Goal: Task Accomplishment & Management: Use online tool/utility

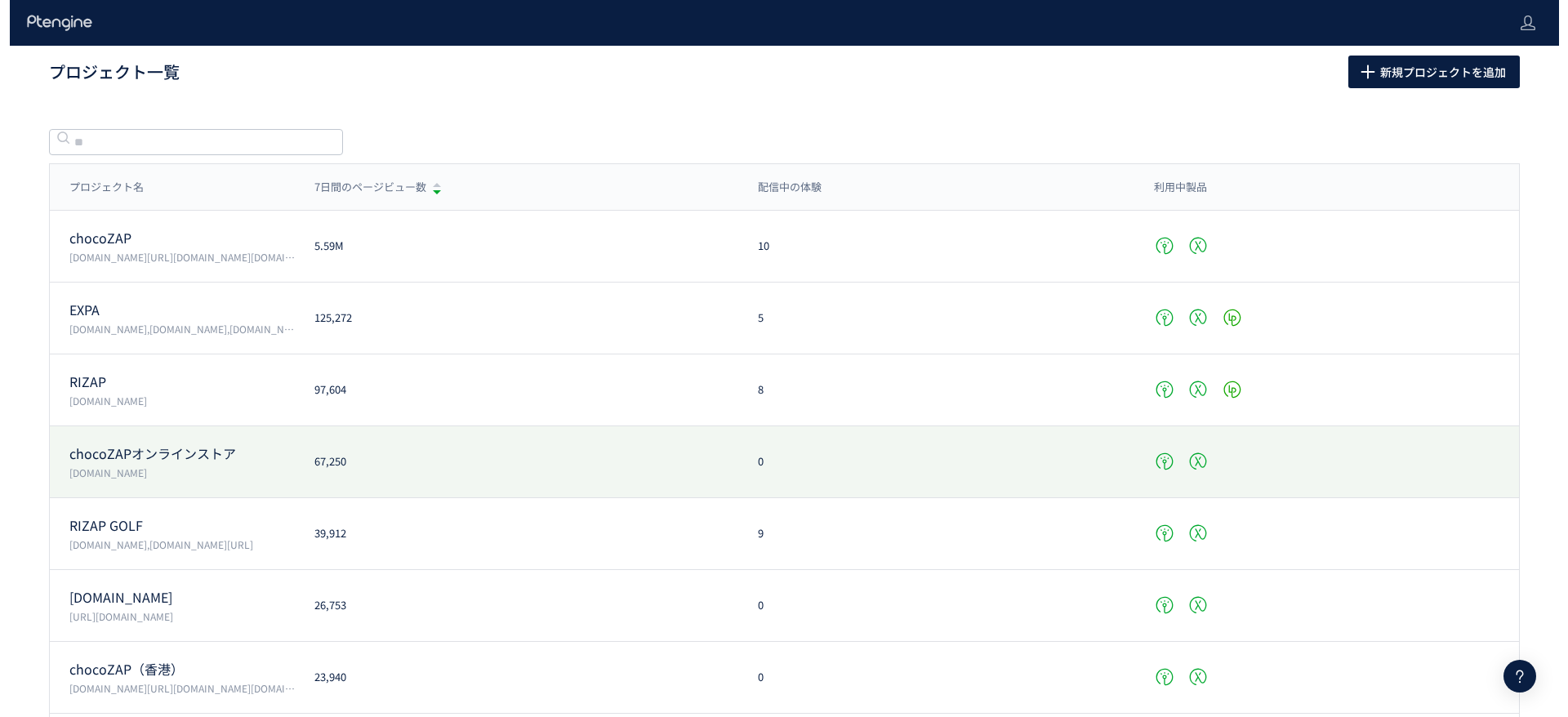
scroll to position [245, 0]
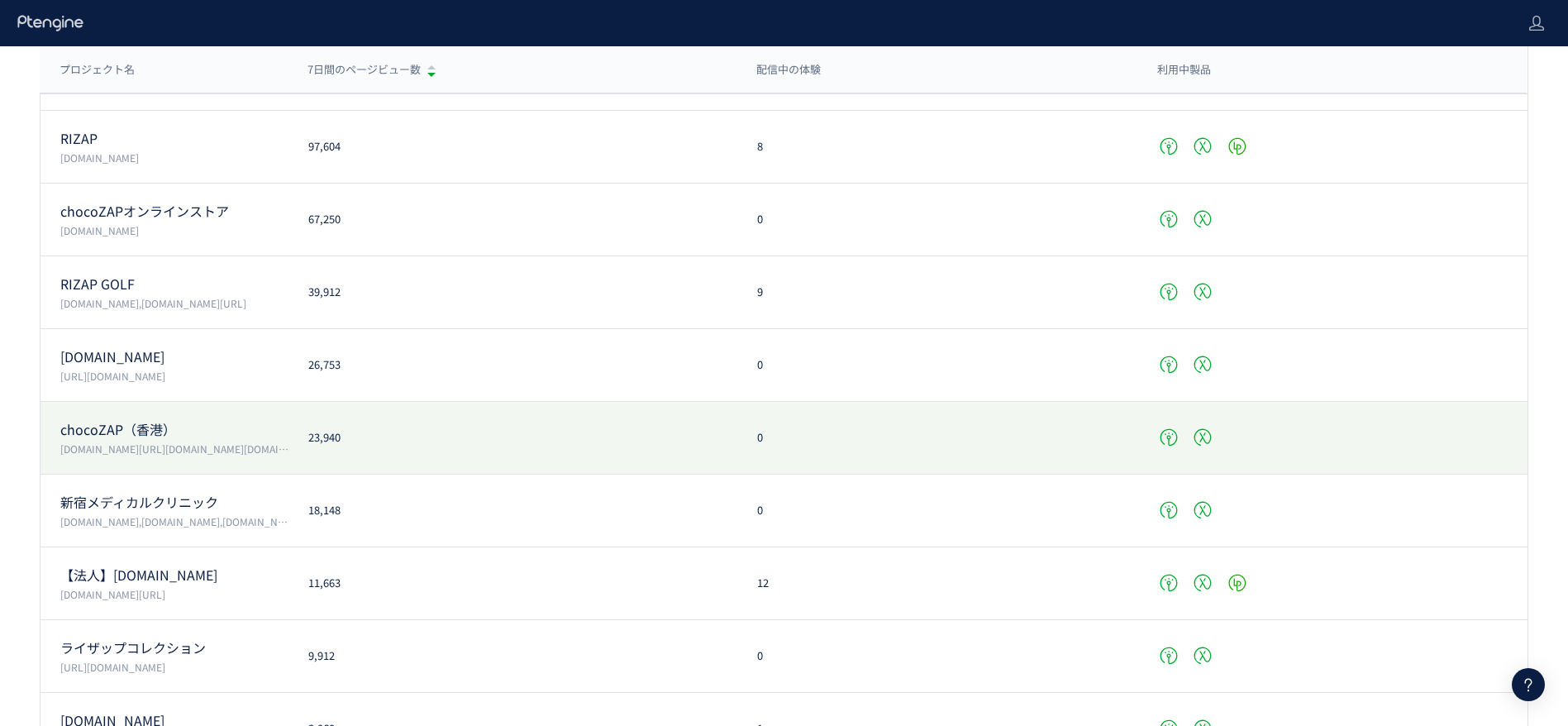
click at [411, 436] on div "23,940" at bounding box center [513, 438] width 449 height 15
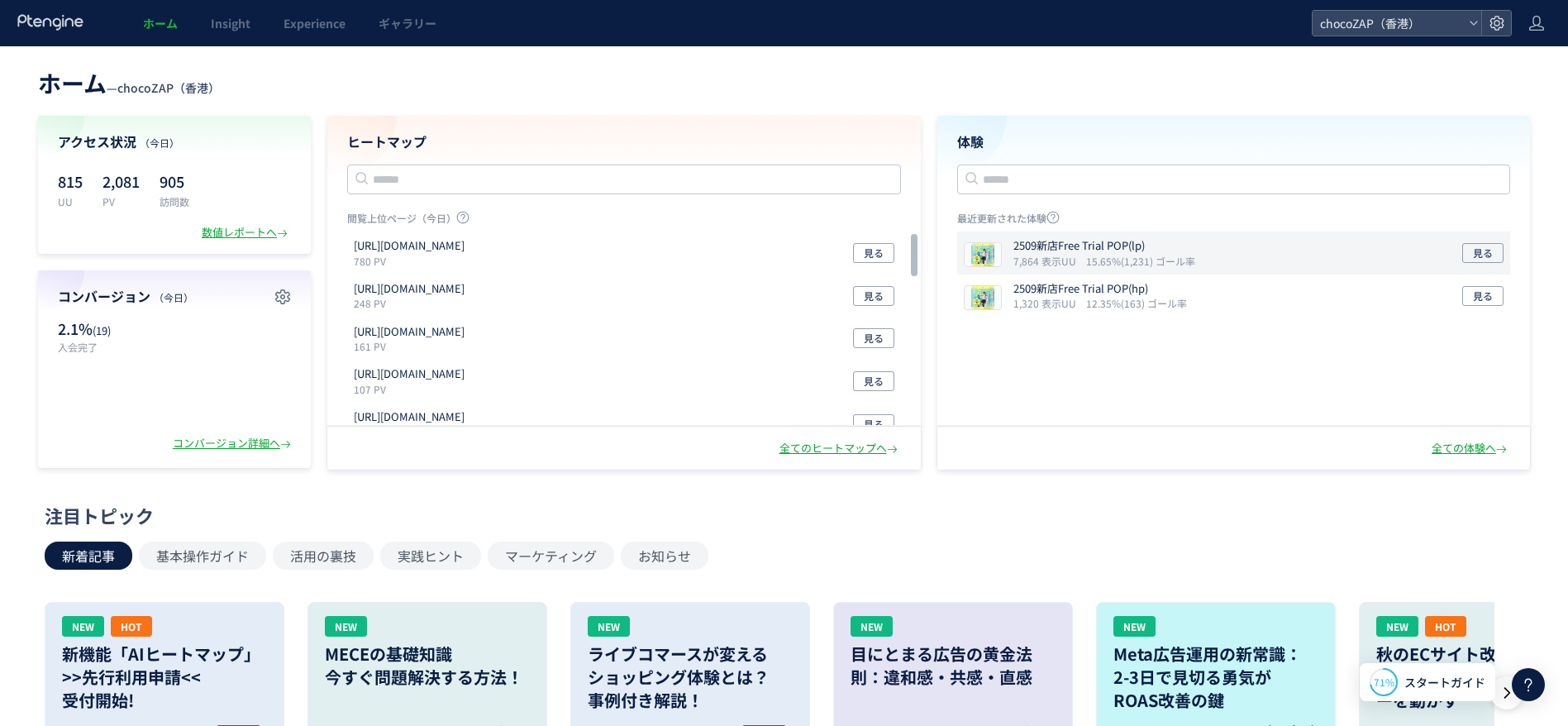
click at [1249, 255] on div "2509新店Free Trial POP(lp) 7,864 表示UU 15.65%(1,231) ゴール率 見る" at bounding box center [1234, 253] width 554 height 43
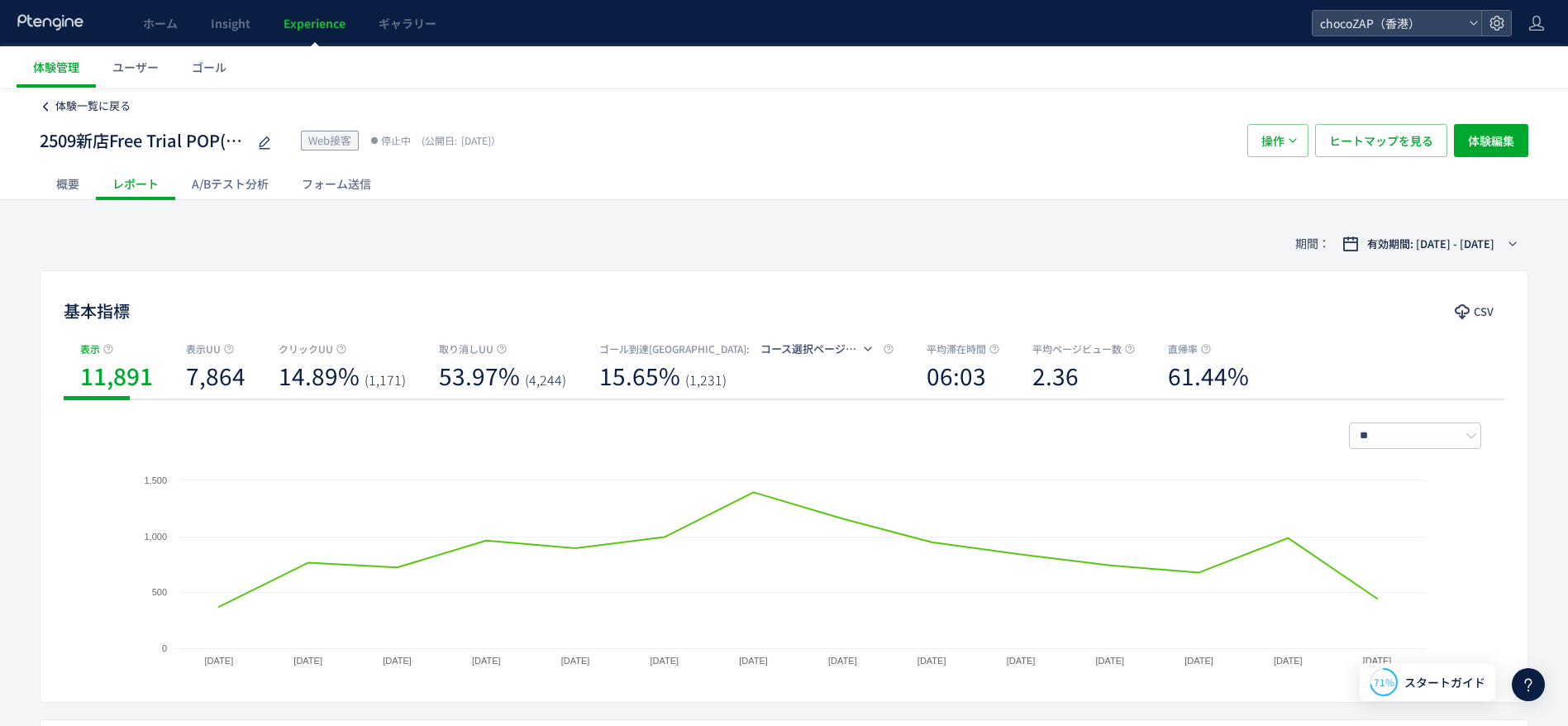
click at [60, 108] on span "体験一覧に戻る" at bounding box center [93, 105] width 75 height 15
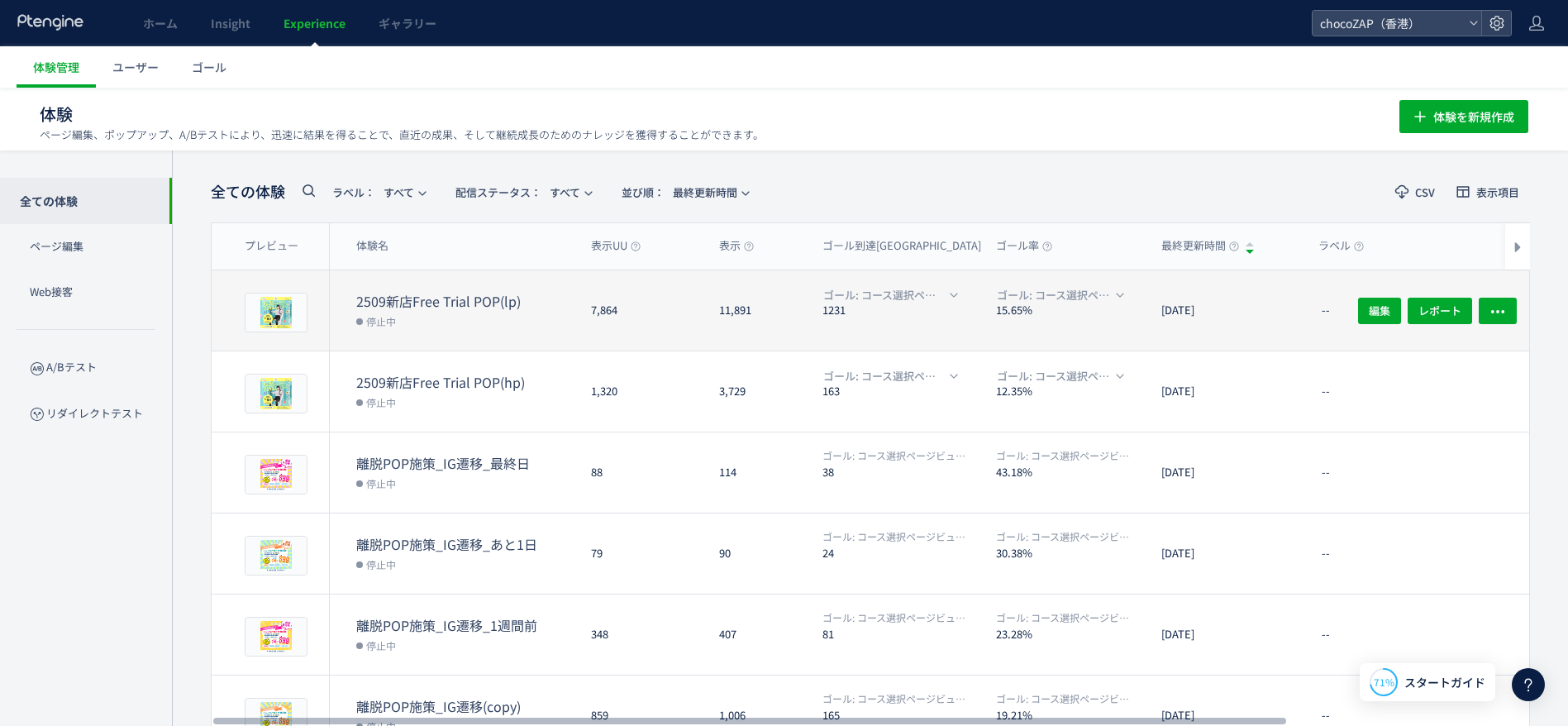
click at [1080, 312] on dt "15.65%" at bounding box center [1071, 310] width 152 height 15
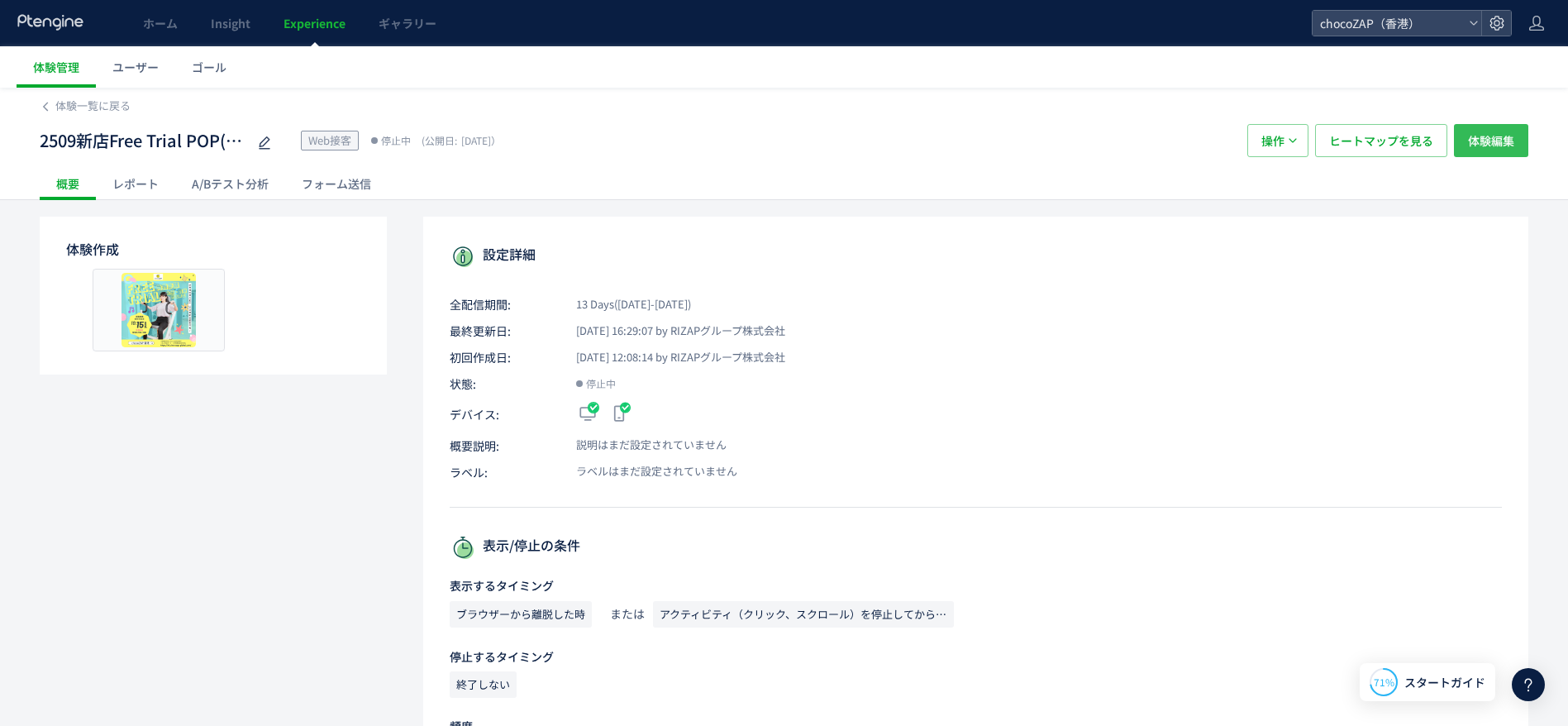
click at [1484, 150] on span "体験編集" at bounding box center [1491, 140] width 46 height 33
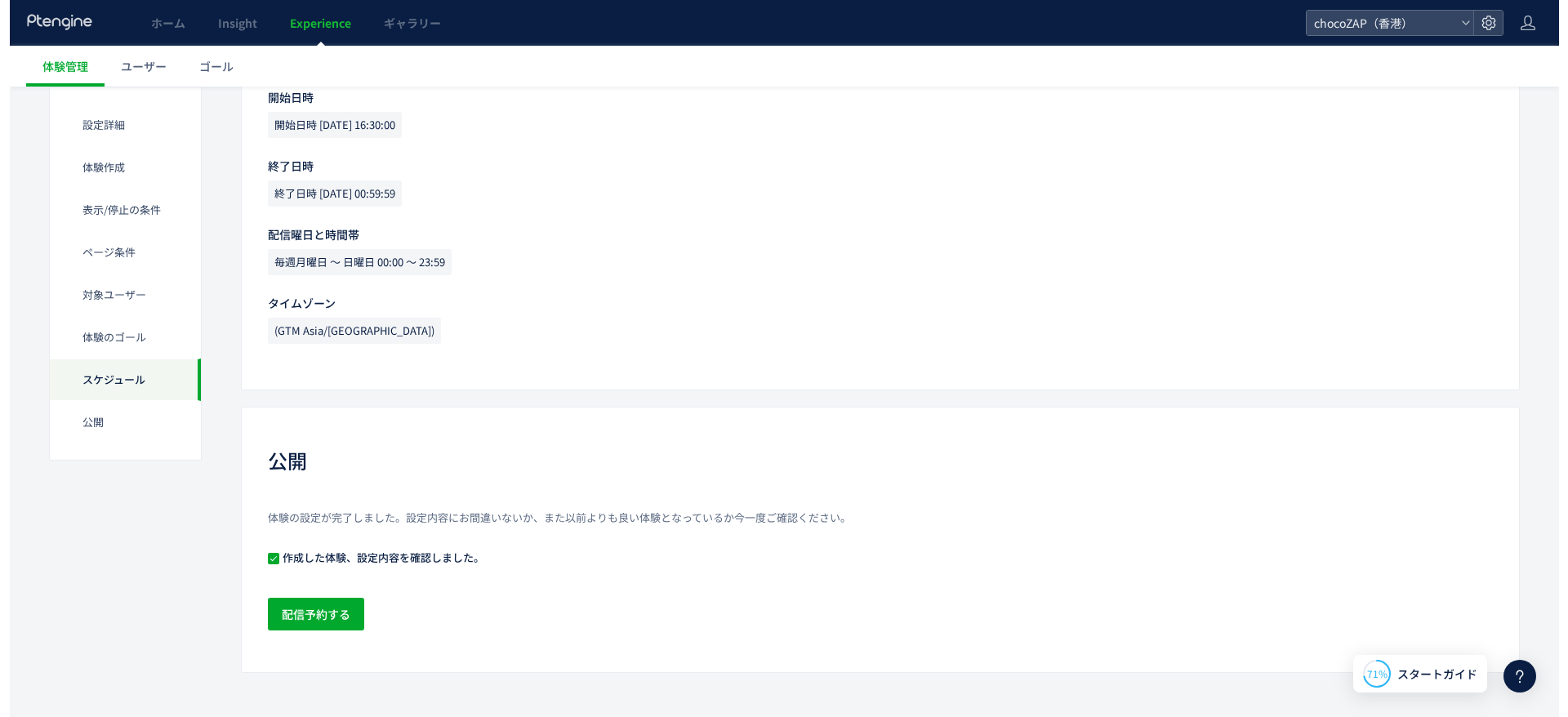
scroll to position [1726, 0]
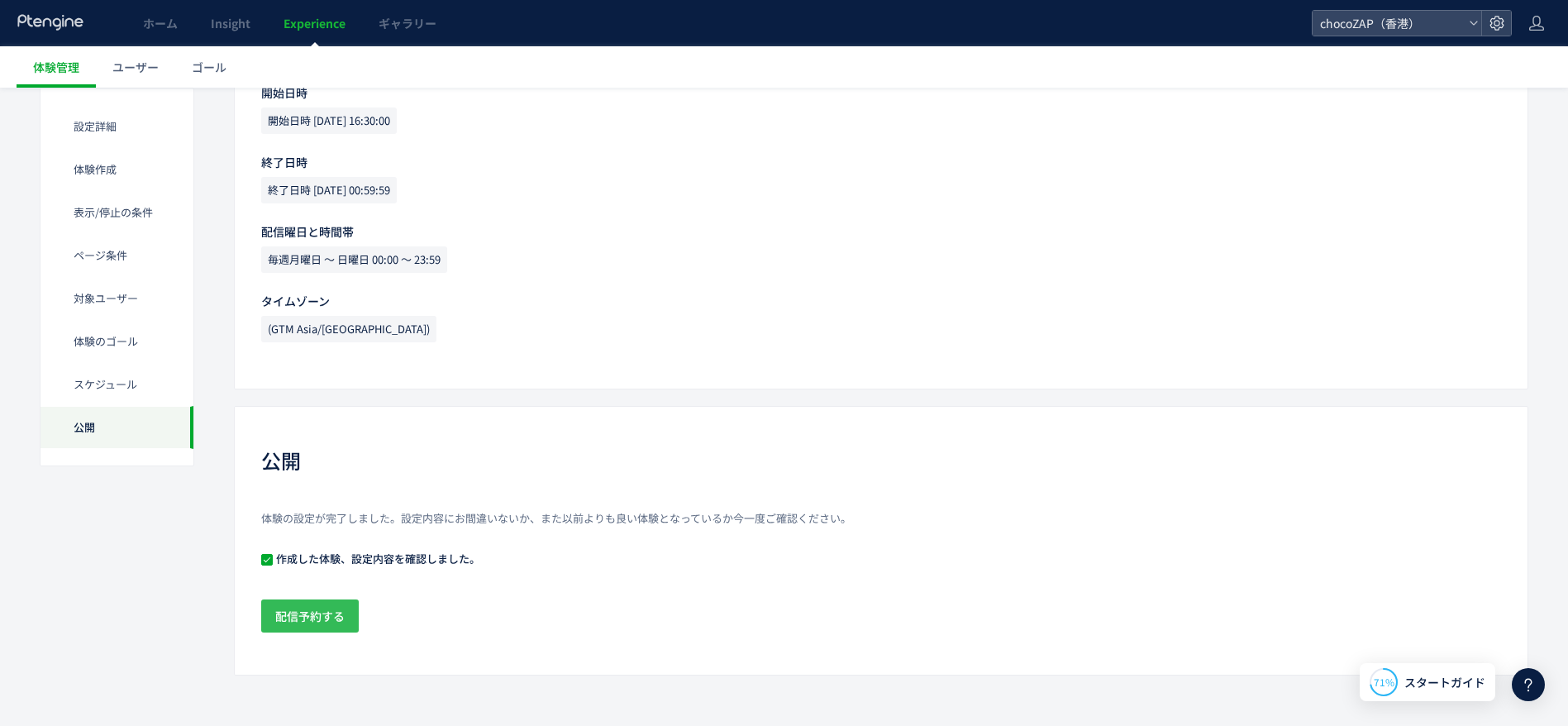
click at [326, 624] on span "配信予約する" at bounding box center [310, 616] width 70 height 33
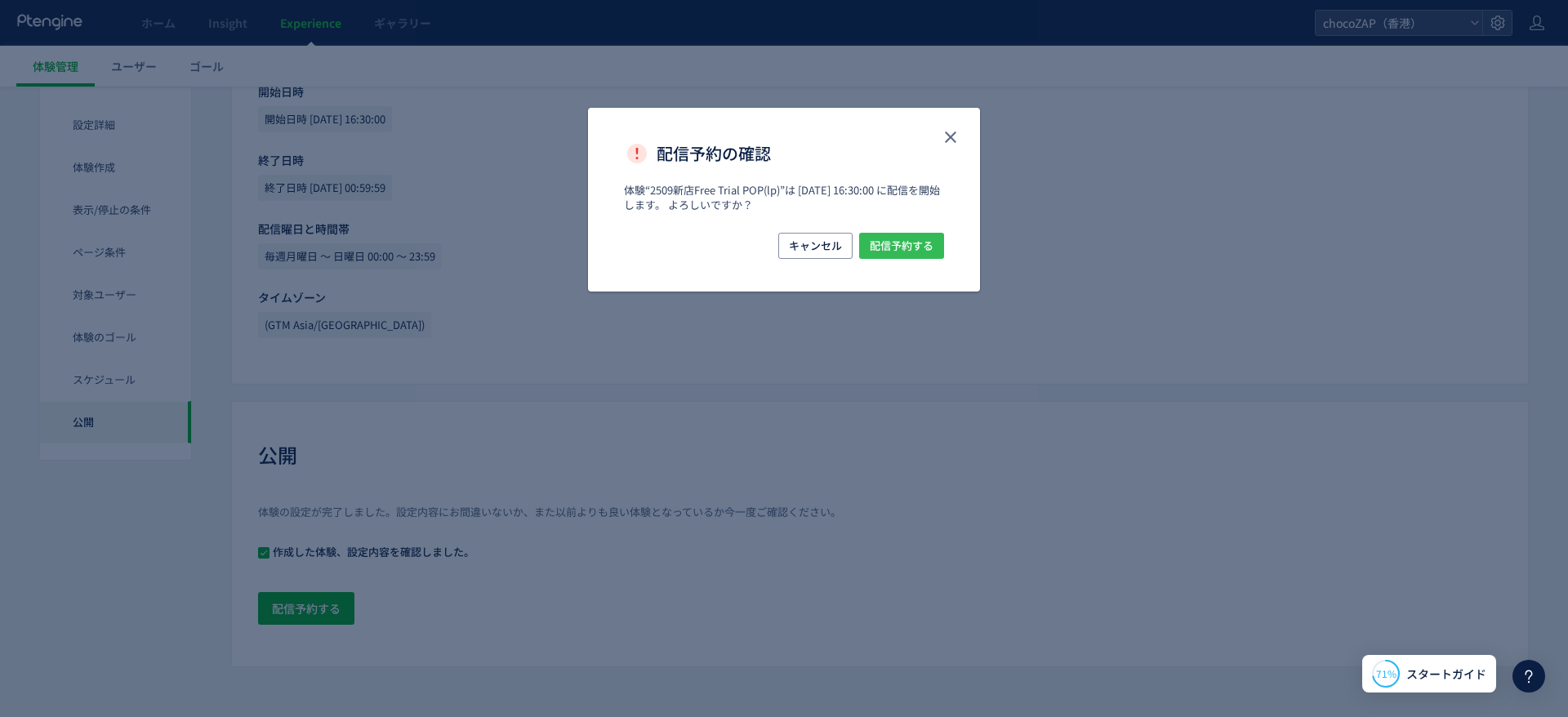
click at [922, 243] on span "配信予約する" at bounding box center [901, 245] width 64 height 26
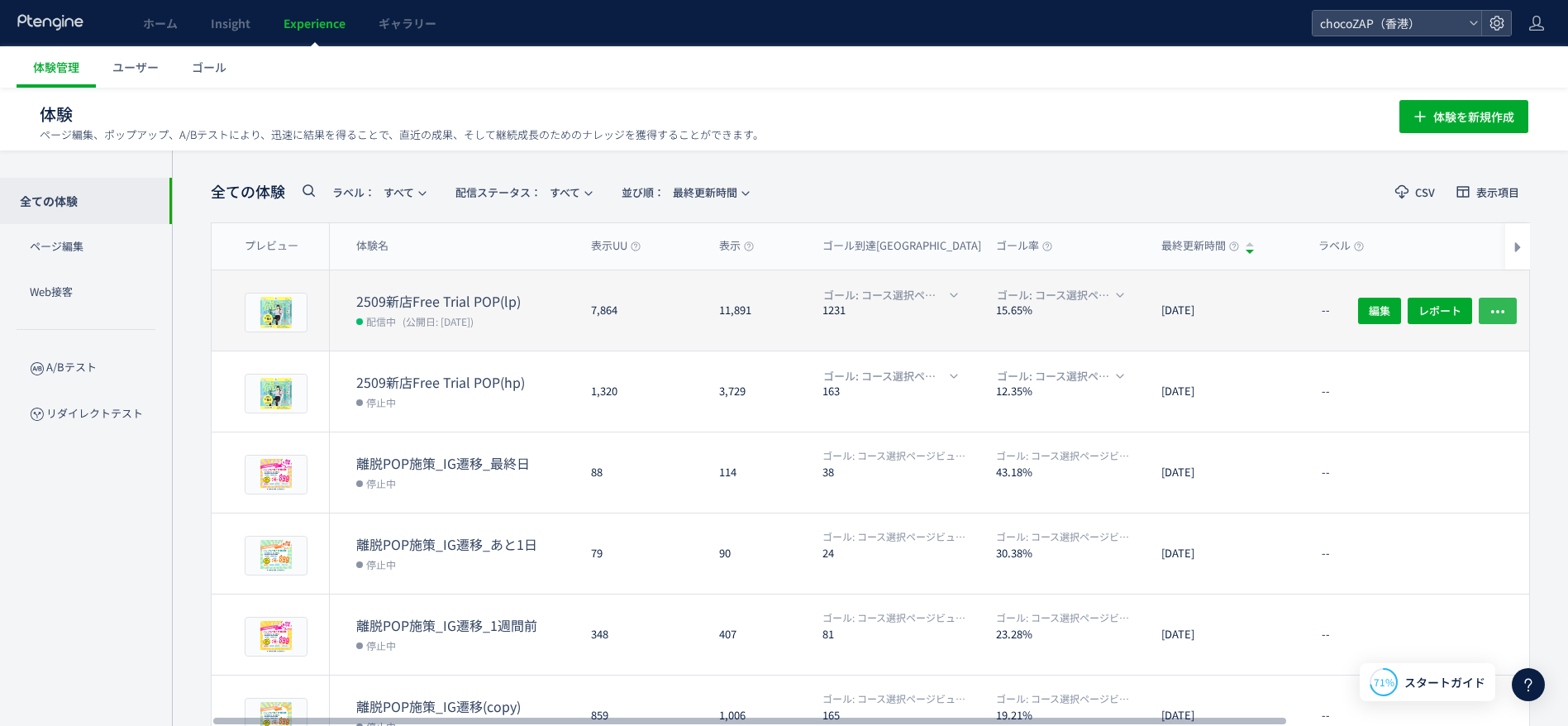
click at [1497, 303] on icon "button" at bounding box center [1497, 310] width 16 height 16
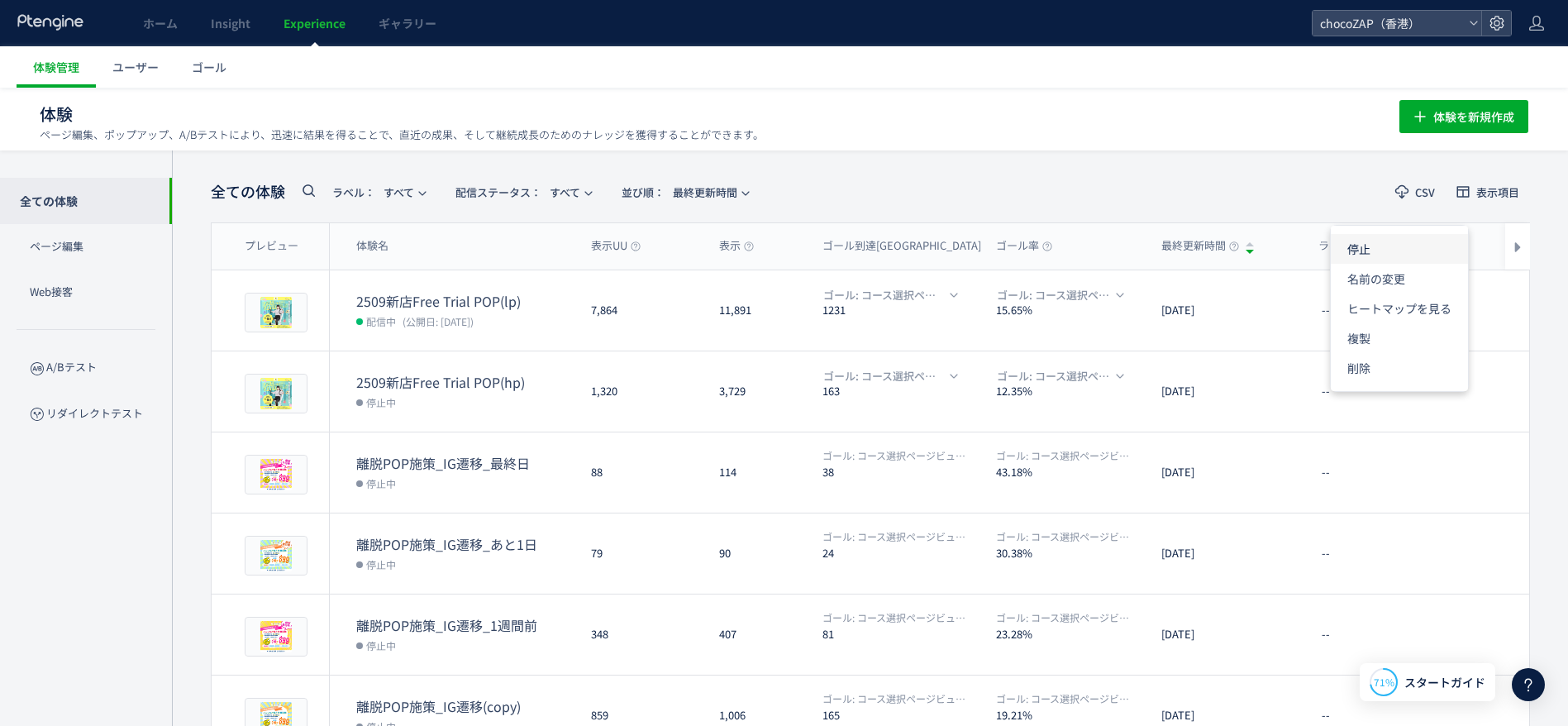
click at [1386, 240] on li "停止" at bounding box center [1399, 248] width 137 height 30
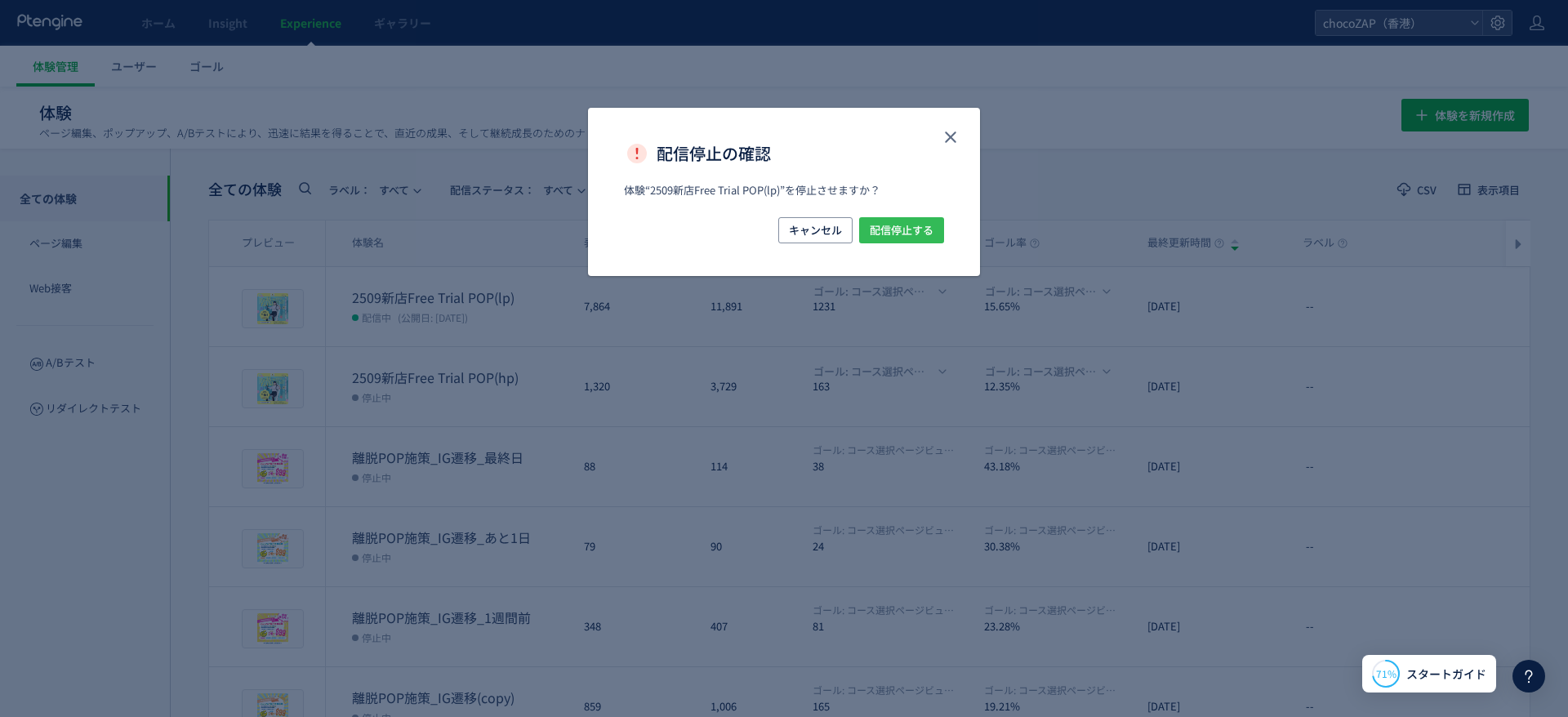
click at [884, 232] on span "配信停止する" at bounding box center [901, 230] width 64 height 26
